Goal: Information Seeking & Learning: Learn about a topic

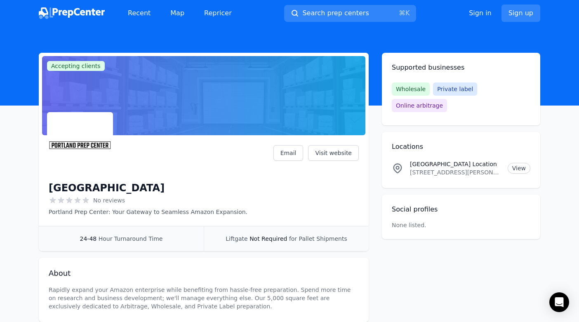
click at [451, 160] on p "[GEOGRAPHIC_DATA] Location" at bounding box center [455, 164] width 91 height 8
click at [521, 163] on link "View" at bounding box center [518, 168] width 23 height 11
click at [326, 151] on link "Visit website" at bounding box center [333, 153] width 51 height 16
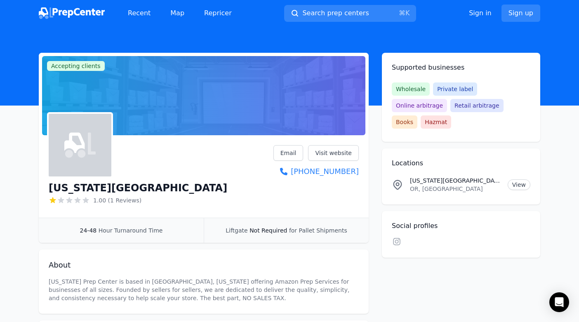
click at [313, 233] on span "for Pallet Shipments" at bounding box center [318, 230] width 58 height 7
click at [337, 157] on link "Visit website" at bounding box center [333, 153] width 51 height 16
click at [173, 17] on link "Map" at bounding box center [177, 13] width 27 height 16
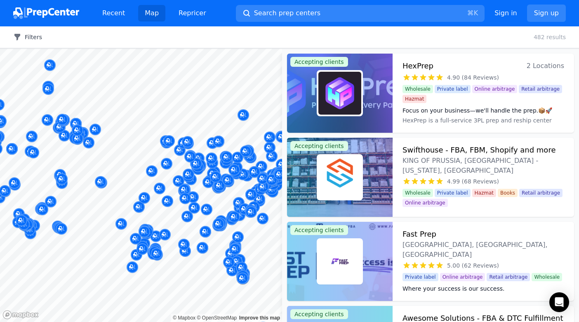
click at [30, 39] on button "Filters" at bounding box center [27, 37] width 29 height 8
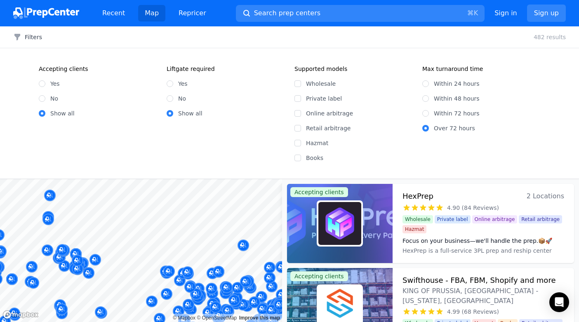
click at [304, 214] on div "Map © Mapbox © OpenStreetMap Improve this map Accepting clients HexPrep 2 Locat…" at bounding box center [289, 250] width 579 height 143
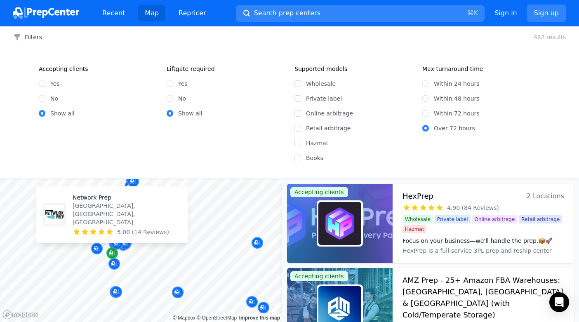
click at [110, 252] on icon "Map marker" at bounding box center [111, 253] width 4 height 4
click at [104, 222] on p "[GEOGRAPHIC_DATA], [GEOGRAPHIC_DATA], [GEOGRAPHIC_DATA]" at bounding box center [127, 213] width 109 height 25
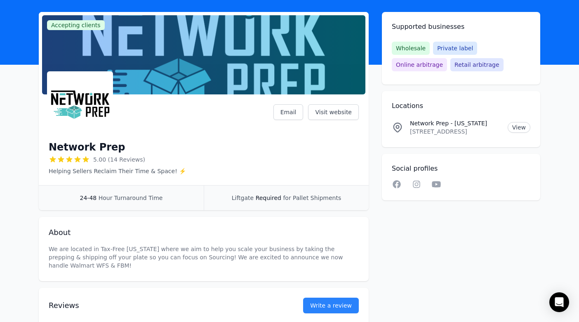
scroll to position [39, 0]
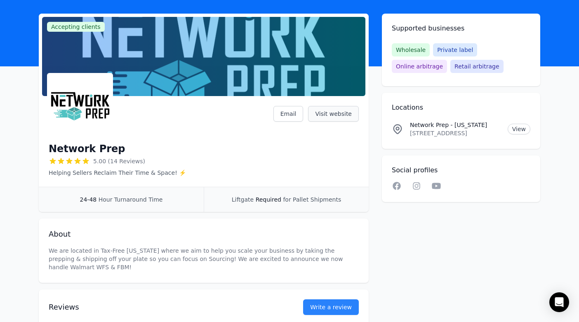
click at [335, 115] on link "Visit website" at bounding box center [333, 114] width 51 height 16
